Goal: Task Accomplishment & Management: Use online tool/utility

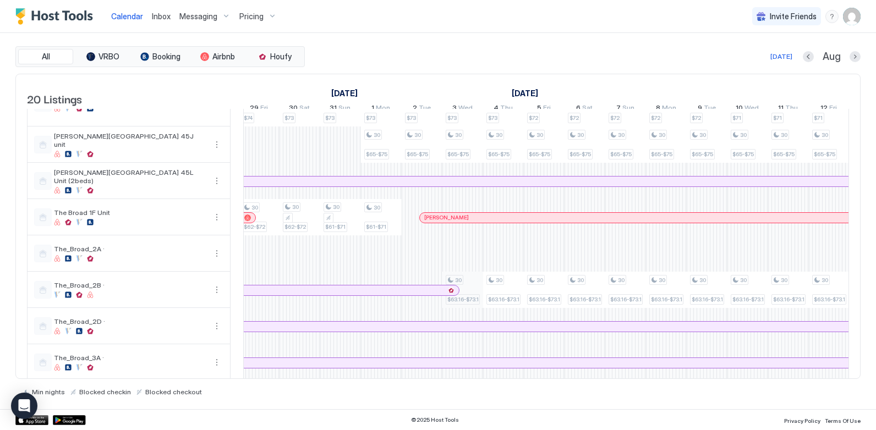
click at [471, 295] on div "30 $75-$83 30 $65-$72 30 $63.18-$73.18 30 $56.5-$73.16 30 $63.16-$73.16 30 $75-…" at bounding box center [381, 169] width 2240 height 781
click at [475, 299] on div "30 $63.16-$73.16" at bounding box center [463, 290] width 34 height 30
click at [474, 294] on div "30 $63.16-$73.16" at bounding box center [463, 290] width 34 height 30
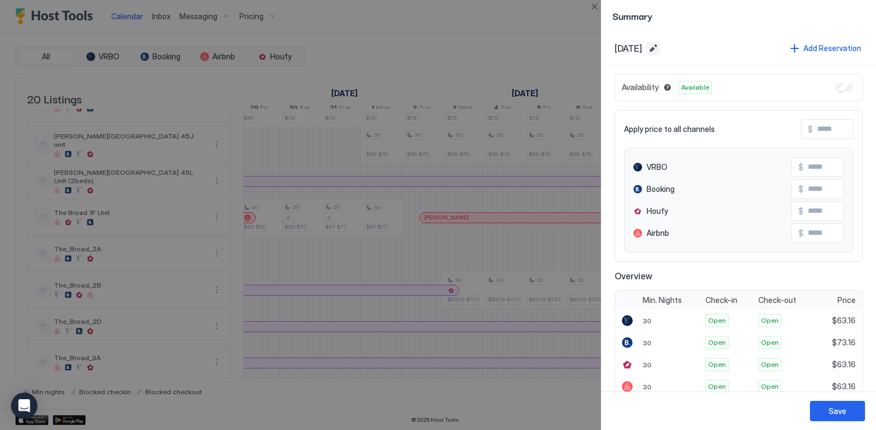
click at [660, 50] on button "Edit date range" at bounding box center [653, 48] width 13 height 13
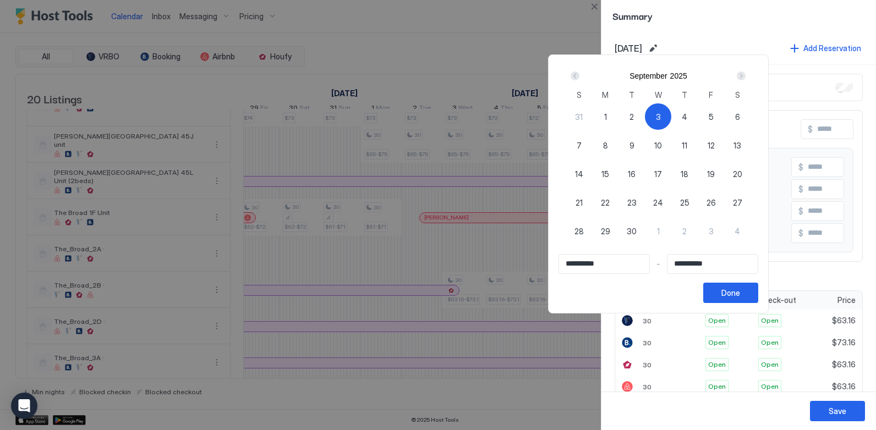
click at [661, 116] on span "3" at bounding box center [658, 117] width 5 height 12
type input "**********"
click at [746, 75] on div "Next" at bounding box center [741, 76] width 9 height 9
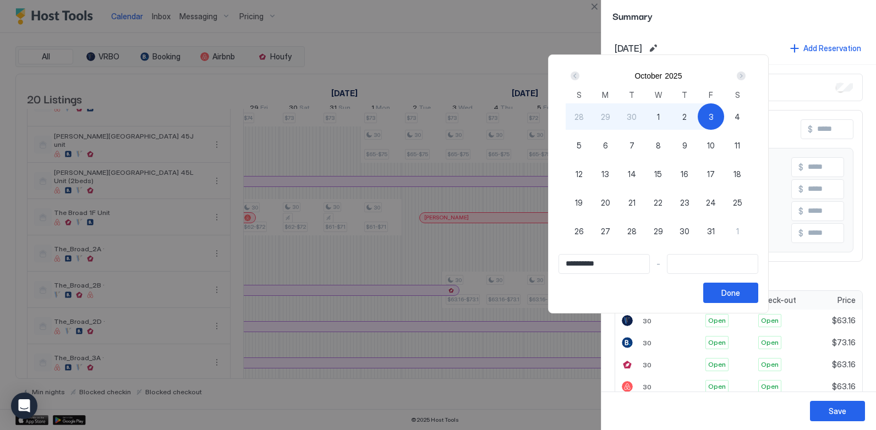
click at [714, 119] on span "3" at bounding box center [711, 117] width 5 height 12
type input "**********"
click at [740, 293] on div "Done" at bounding box center [730, 293] width 19 height 12
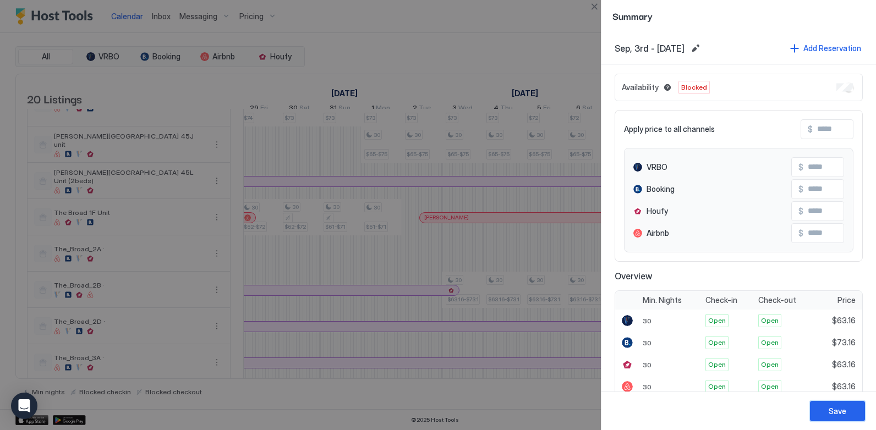
click at [844, 411] on div "Save" at bounding box center [838, 412] width 18 height 12
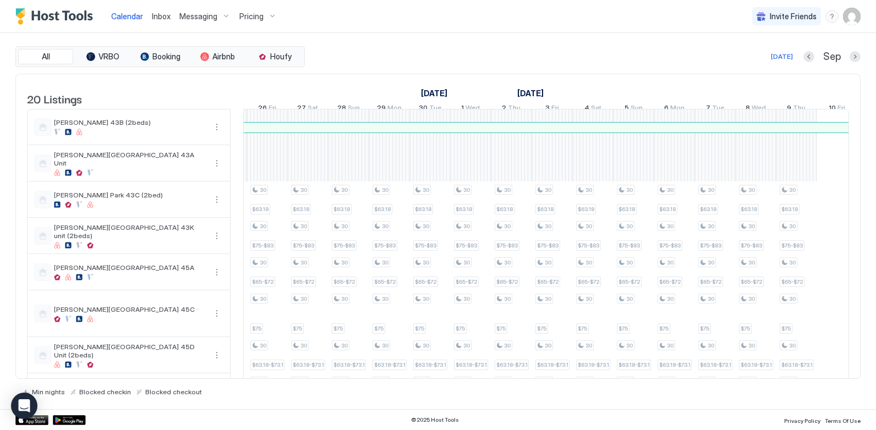
scroll to position [0, 1332]
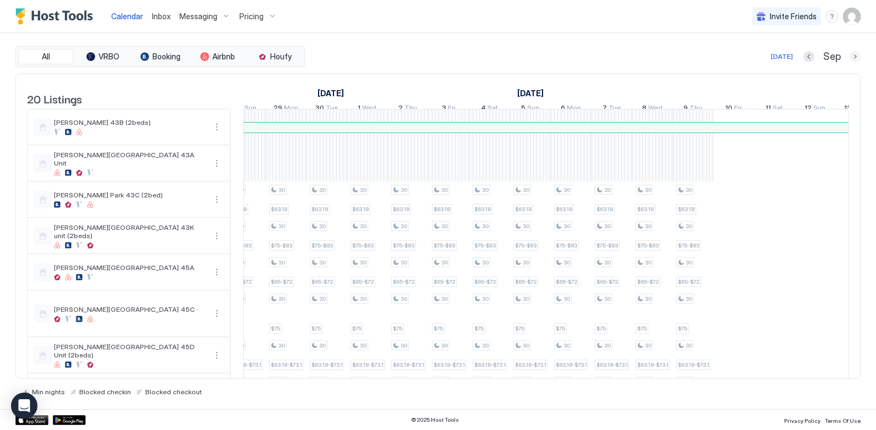
click at [854, 56] on button "Next month" at bounding box center [855, 56] width 11 height 11
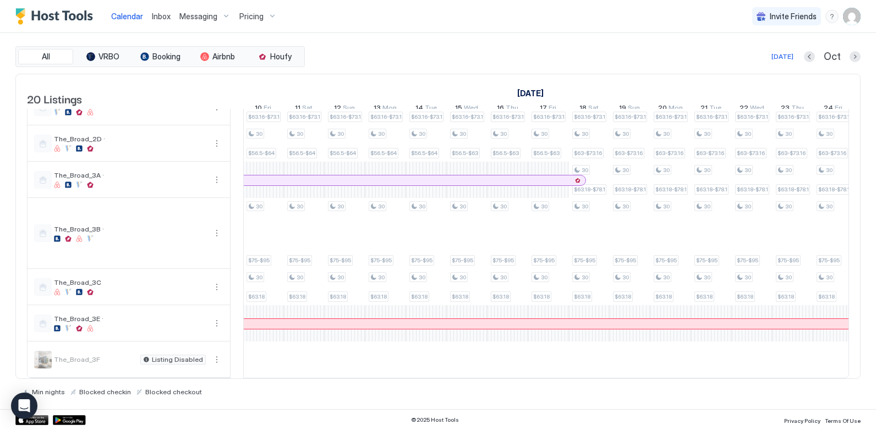
click at [603, 52] on div "[DATE] Oct" at bounding box center [584, 56] width 554 height 13
